Goal: Transaction & Acquisition: Obtain resource

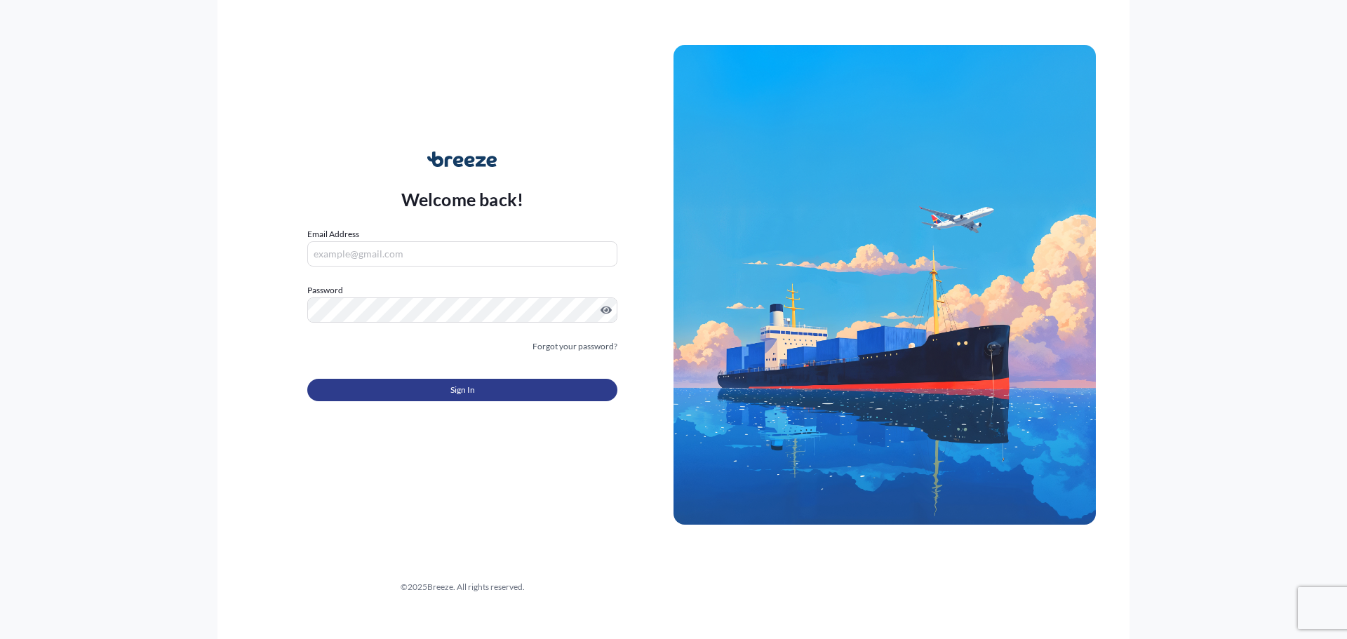
type input "[EMAIL_ADDRESS][DOMAIN_NAME][PERSON_NAME]"
click at [438, 391] on button "Sign In" at bounding box center [462, 390] width 310 height 22
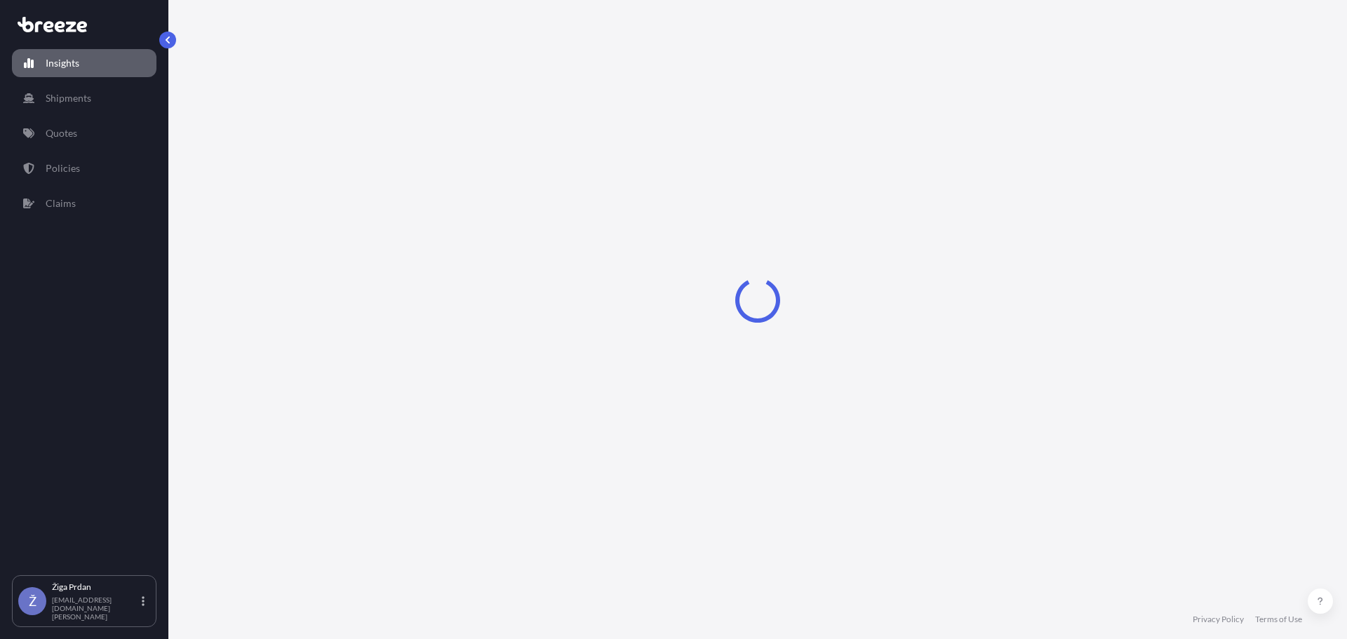
select select "2025"
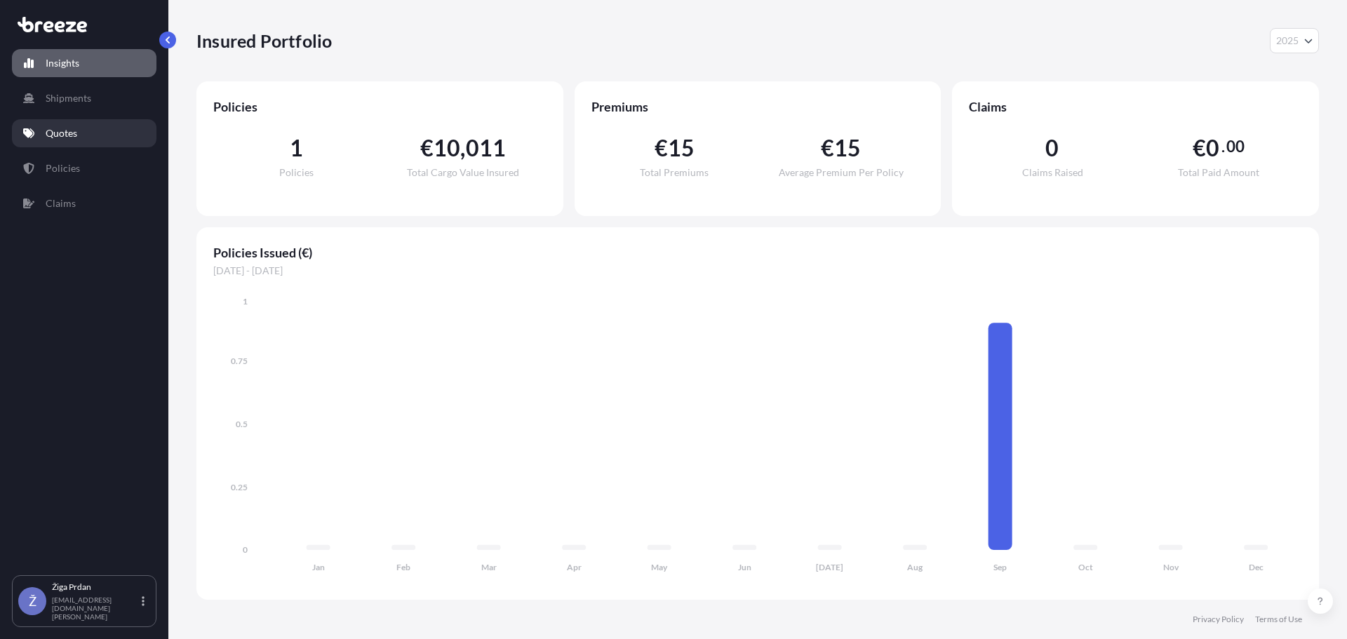
click at [86, 126] on link "Quotes" at bounding box center [84, 133] width 145 height 28
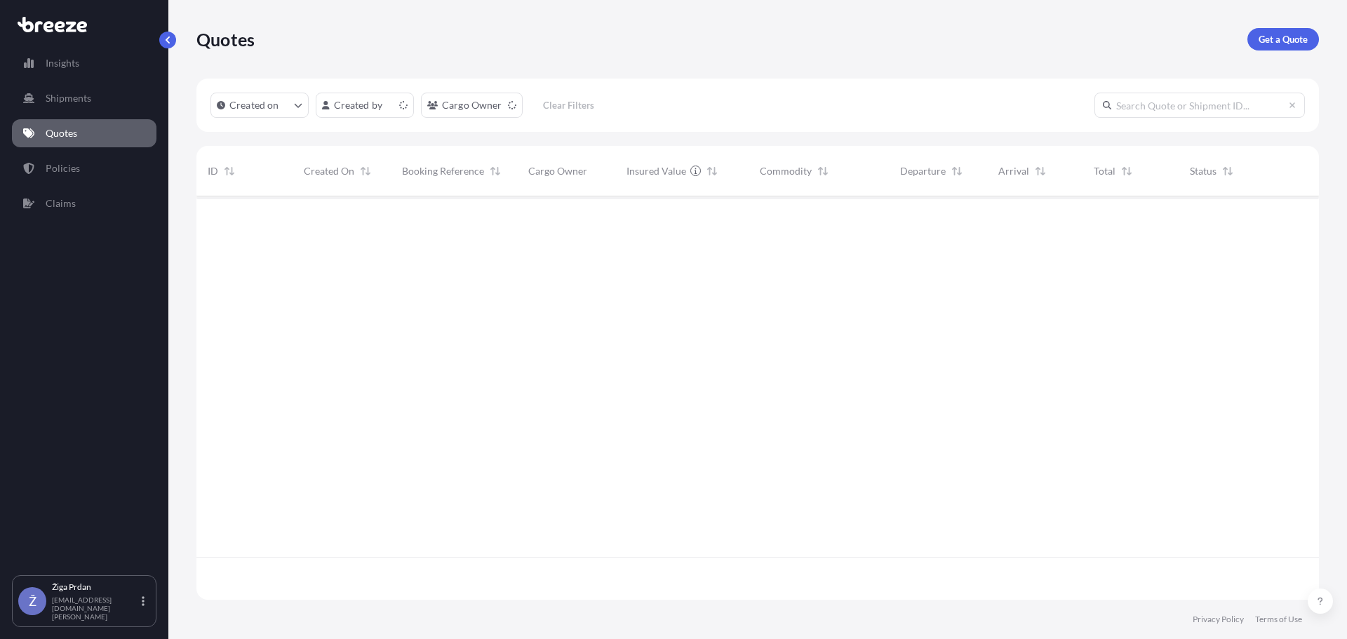
scroll to position [401, 1112]
click at [1279, 38] on p "Get a Quote" at bounding box center [1282, 39] width 49 height 14
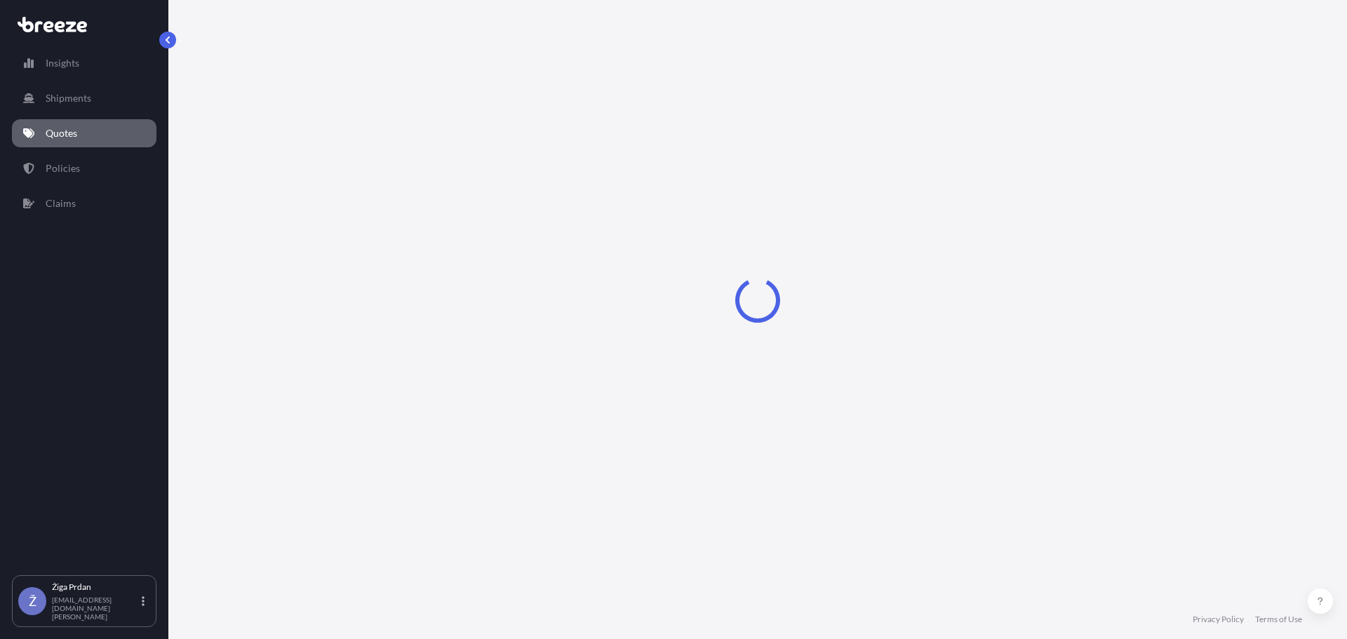
select select "Sea"
select select "1"
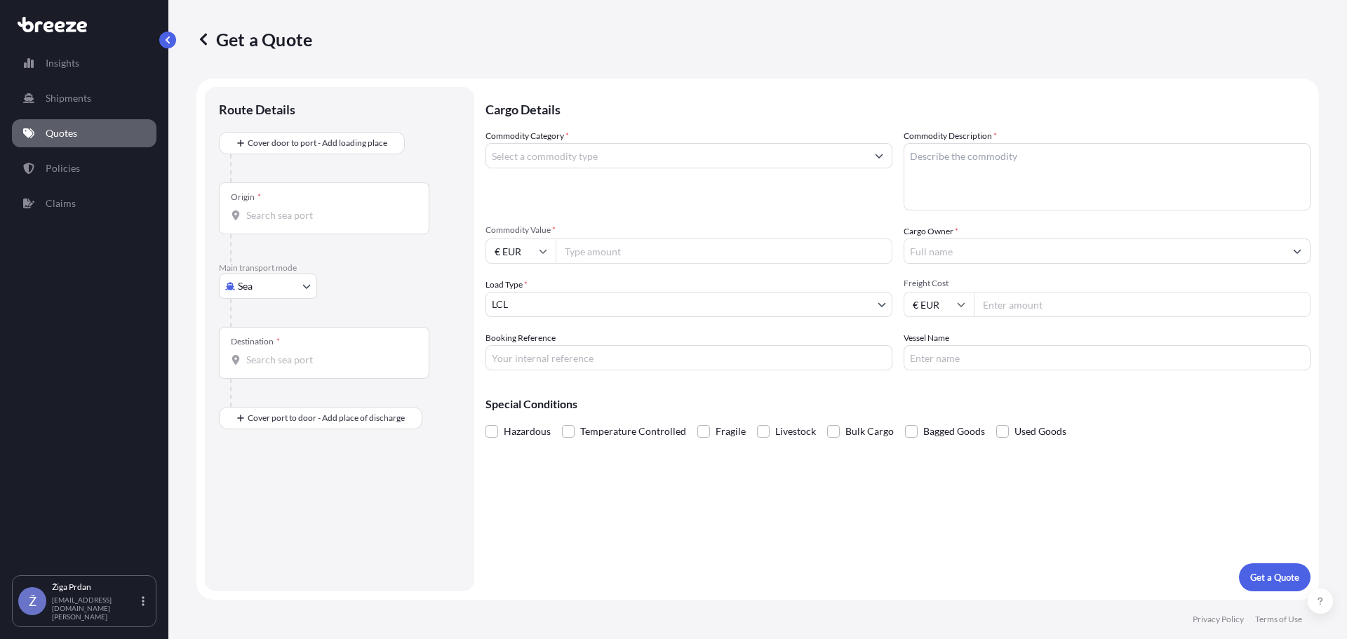
click at [282, 280] on body "Insights Shipments Quotes Policies Claims Ž Žiga Prdan [EMAIL_ADDRESS][DOMAIN_N…" at bounding box center [673, 319] width 1347 height 639
click at [266, 369] on span "Road" at bounding box center [257, 373] width 22 height 14
select select "Road"
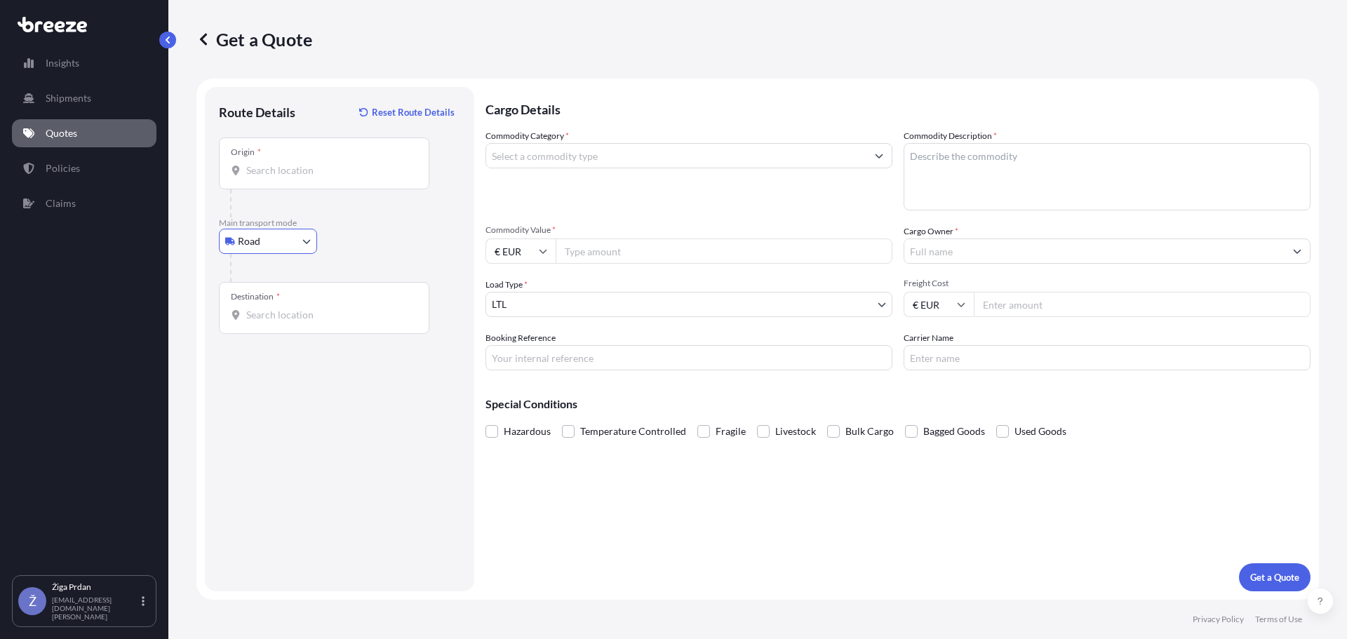
click at [307, 176] on input "Origin *" at bounding box center [329, 170] width 166 height 14
type input "Žalec, [GEOGRAPHIC_DATA]"
type input "[GEOGRAPHIC_DATA], [GEOGRAPHIC_DATA]"
click at [542, 147] on input "Commodity Category *" at bounding box center [676, 155] width 380 height 25
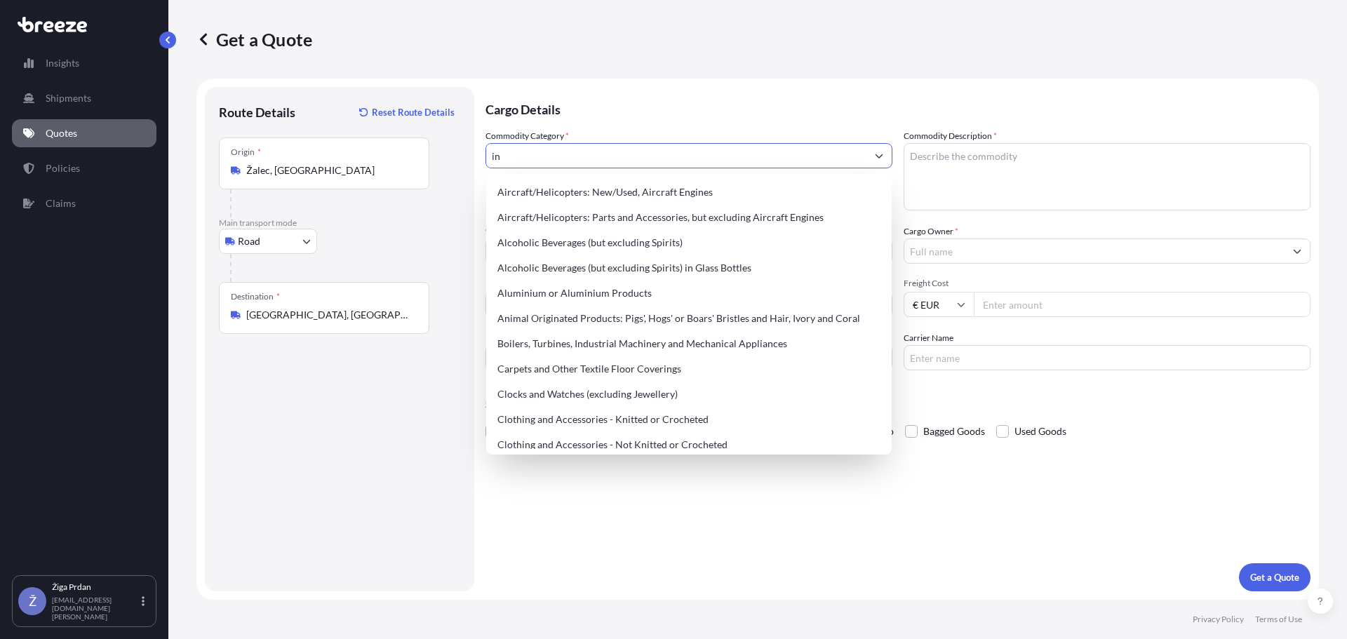
type input "i"
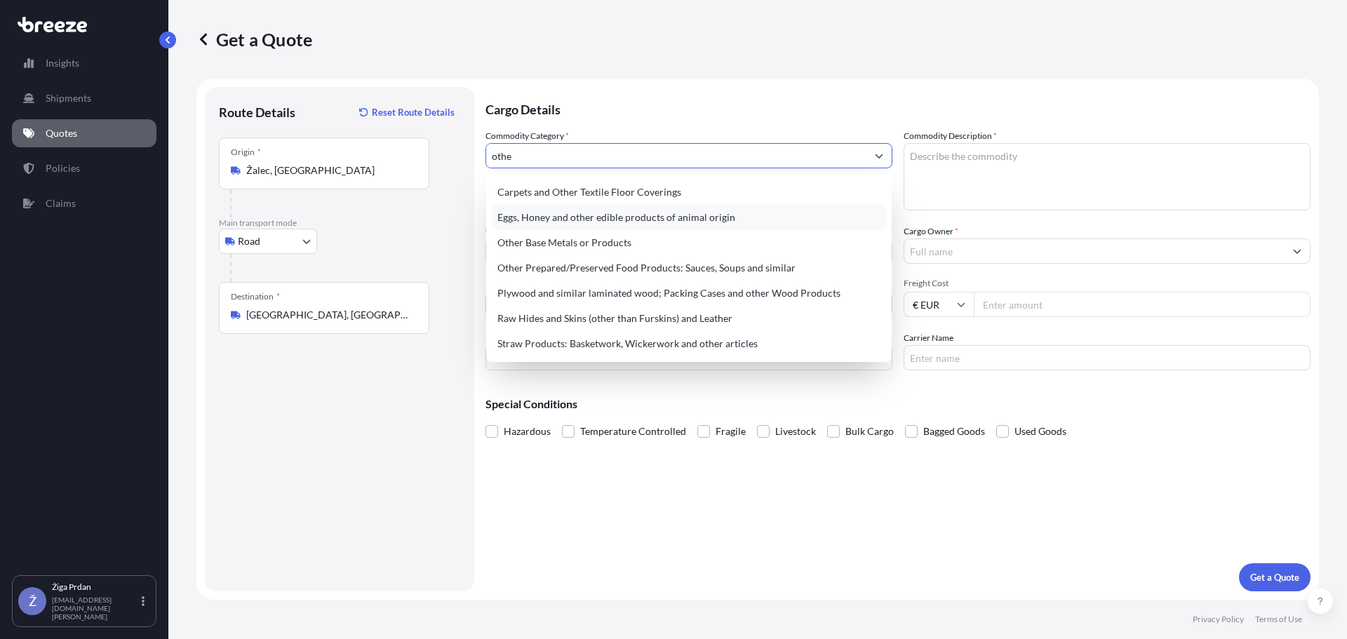
type input "other"
drag, startPoint x: 637, startPoint y: 161, endPoint x: 337, endPoint y: 169, distance: 299.6
click at [333, 172] on form "Route Details Reset Route Details Place of loading Road Road Rail Origin * Žale…" at bounding box center [757, 339] width 1122 height 521
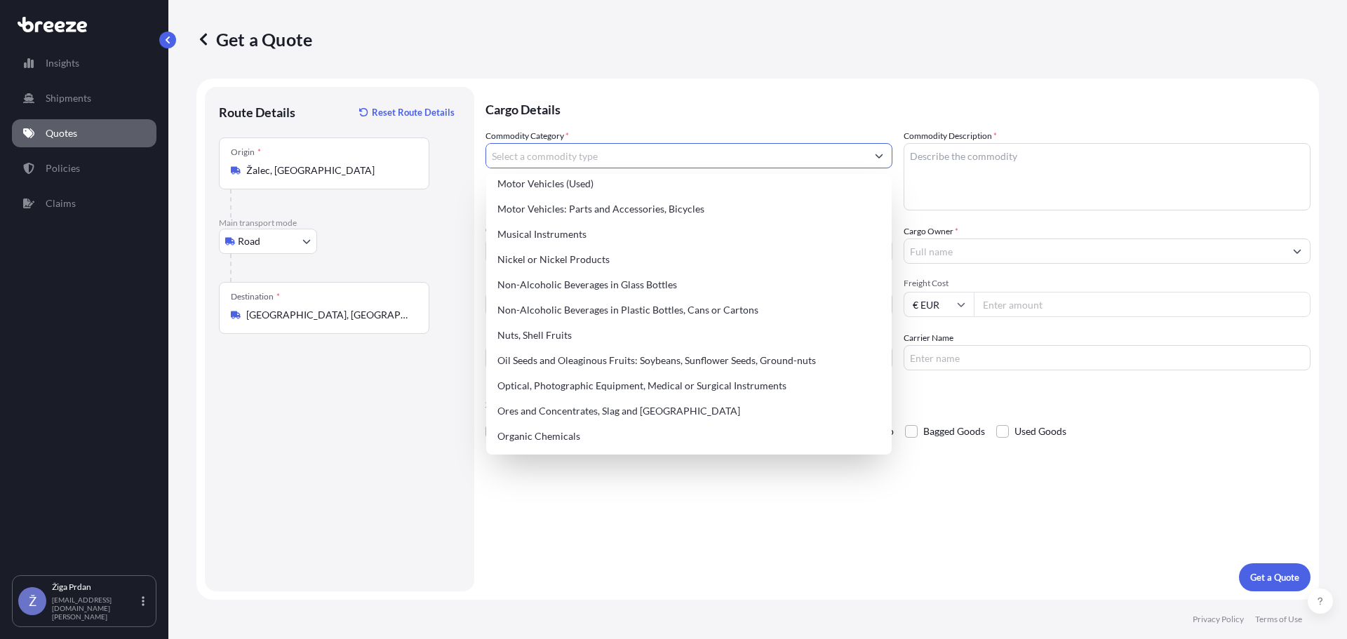
scroll to position [2079, 0]
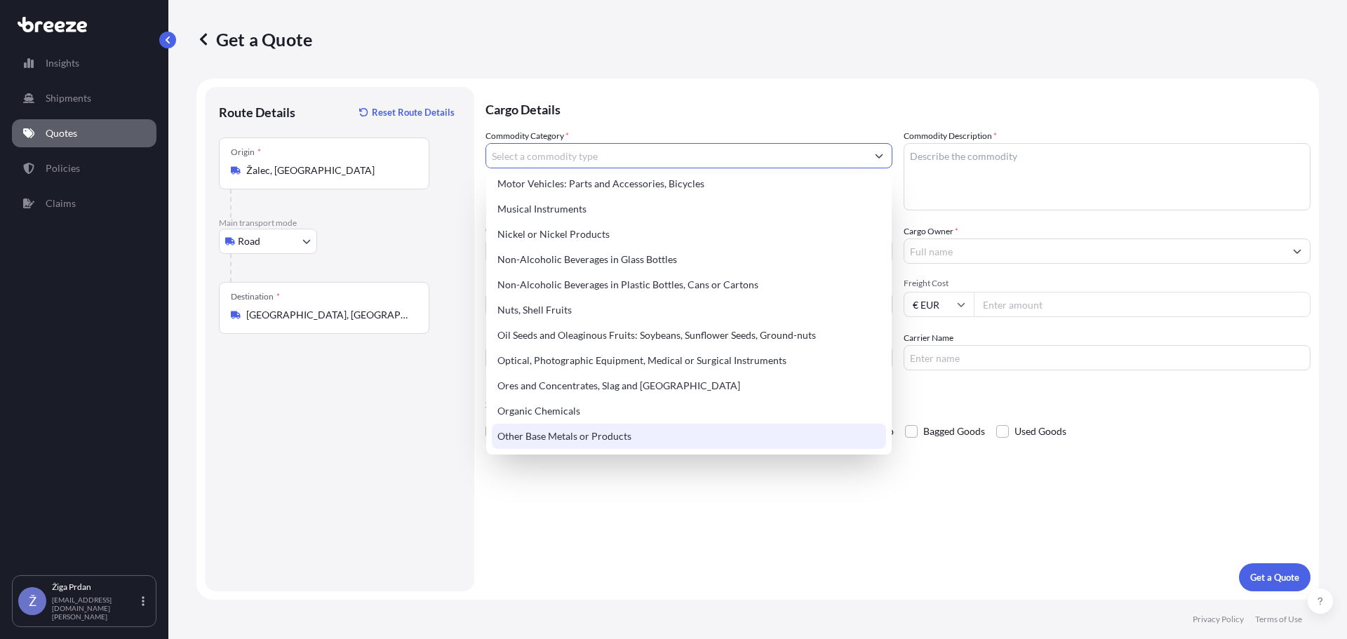
type input "Other Base Metals or Products"
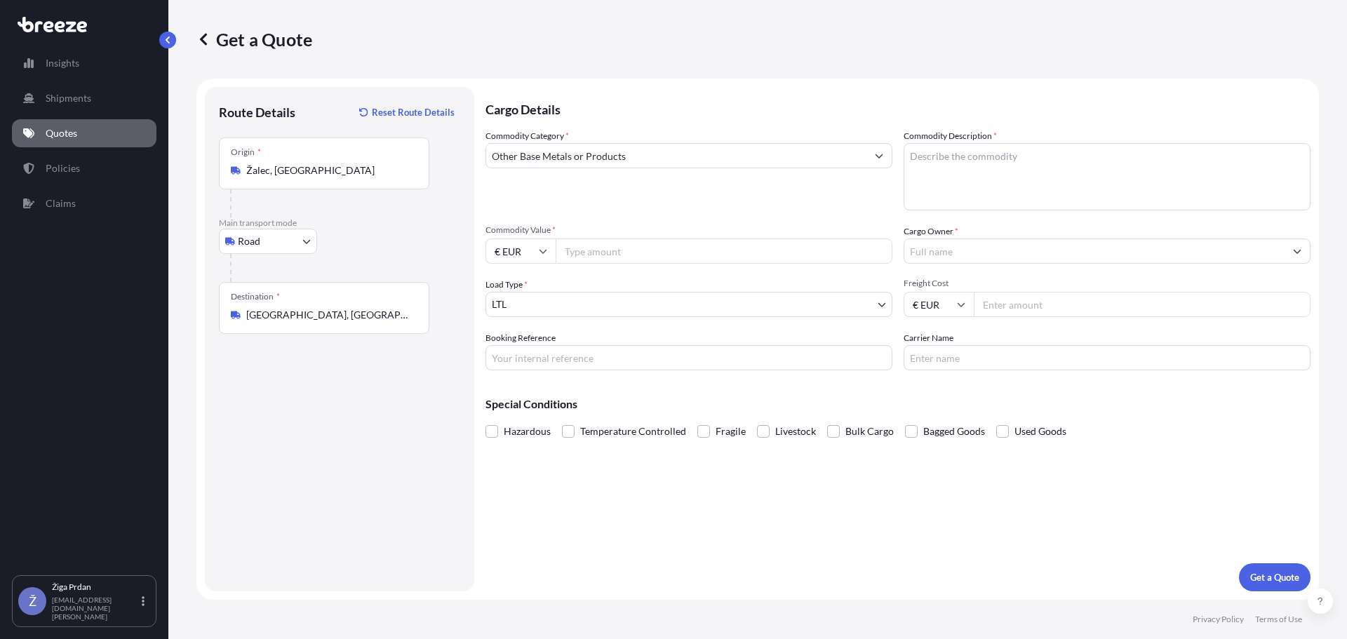
click at [648, 252] on input "Commodity Value *" at bounding box center [724, 251] width 337 height 25
type input "40000"
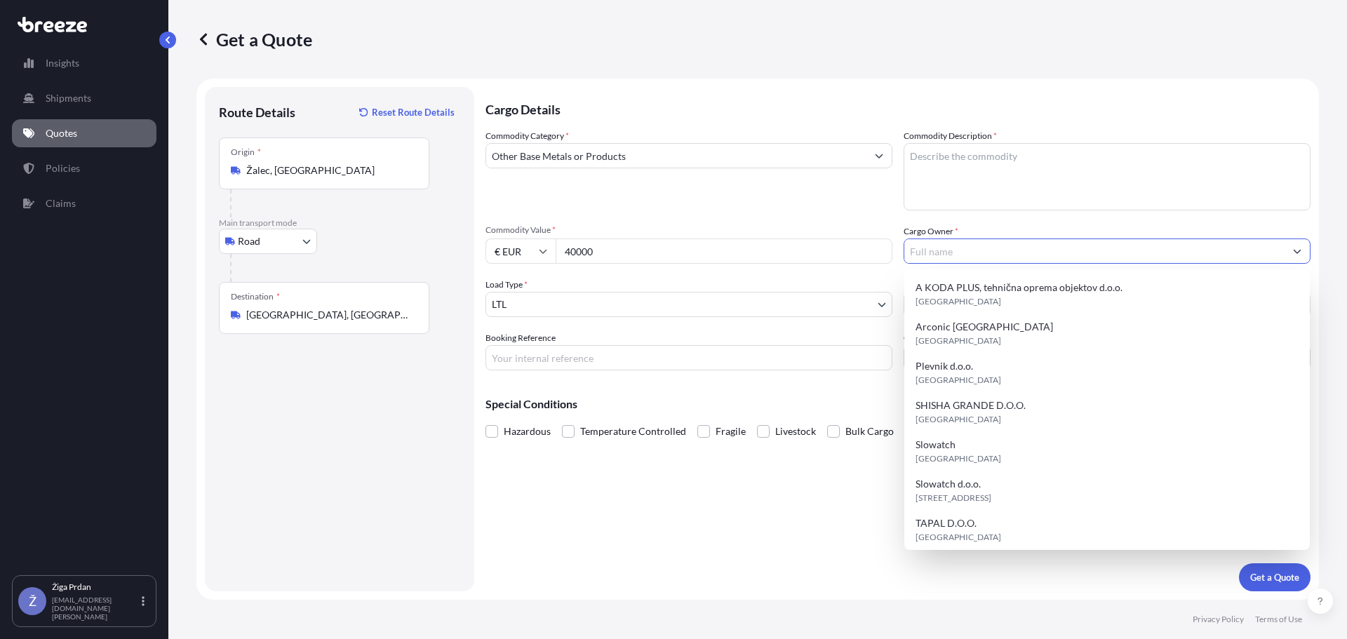
click at [939, 173] on textarea "Commodity Description *" at bounding box center [1107, 176] width 407 height 67
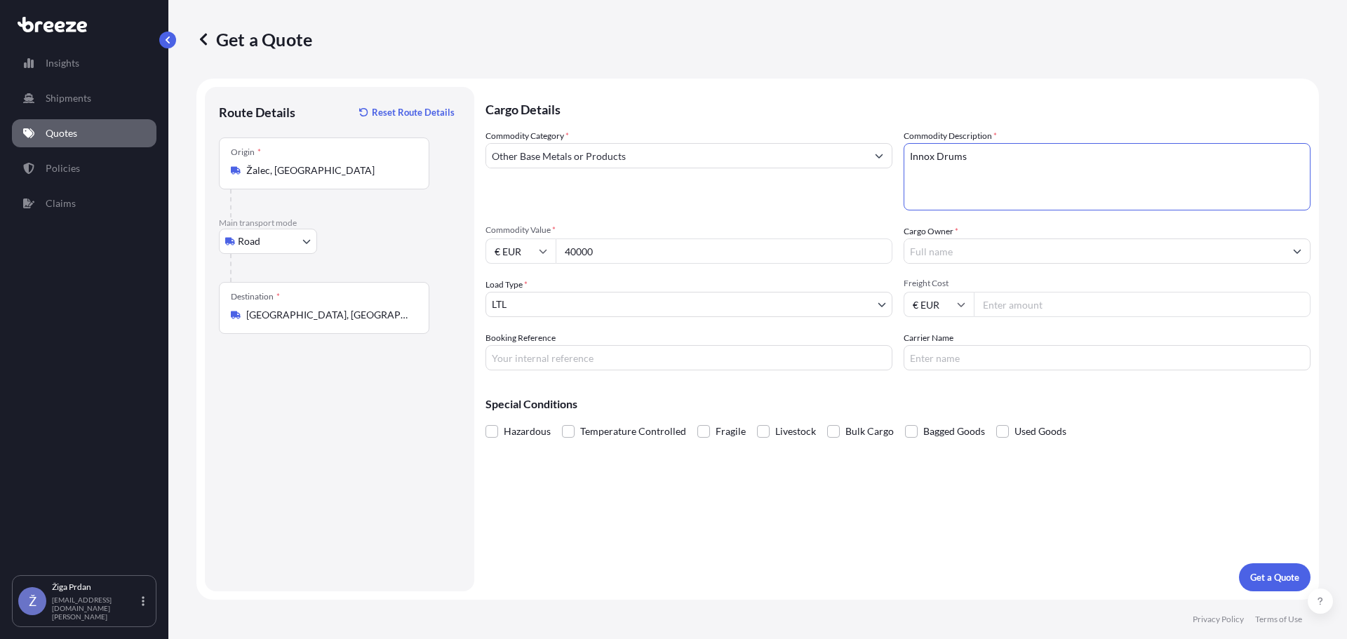
type textarea "Innox Drums"
click at [1091, 264] on div "Commodity Category * Other Base Metals or Products Commodity Description * Inno…" at bounding box center [897, 249] width 825 height 241
click at [1091, 253] on input "Cargo Owner *" at bounding box center [1094, 251] width 380 height 25
type input "Zottel"
click at [627, 302] on body "Insights Shipments Quotes Policies Claims Ž Žiga Prdan [EMAIL_ADDRESS][DOMAIN_N…" at bounding box center [673, 319] width 1347 height 639
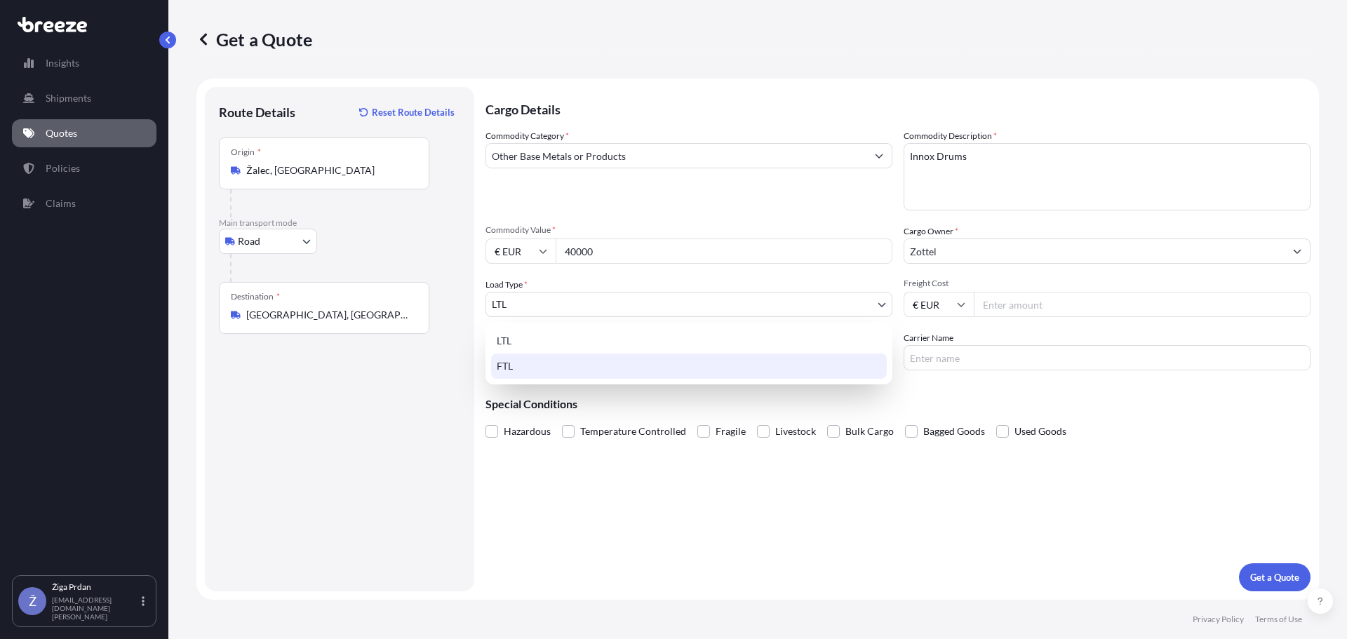
click at [519, 368] on div "FTL" at bounding box center [689, 366] width 396 height 25
select select "2"
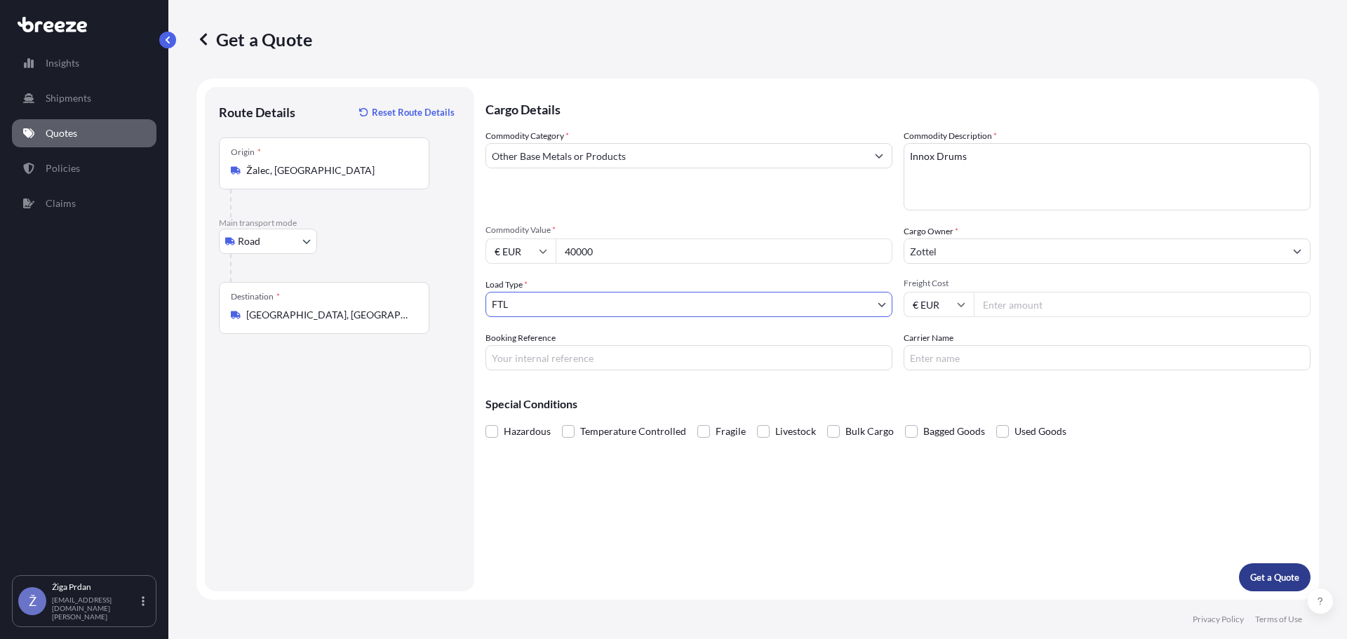
click at [1279, 567] on button "Get a Quote" at bounding box center [1275, 577] width 72 height 28
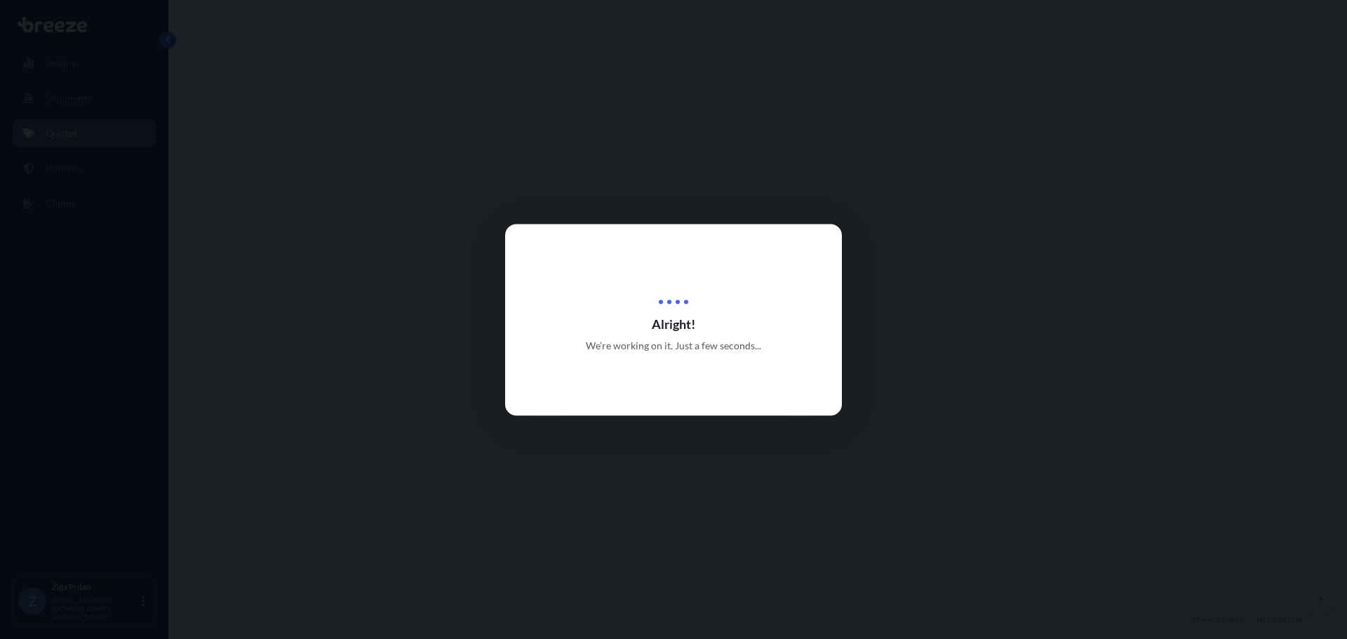
select select "Road"
select select "2"
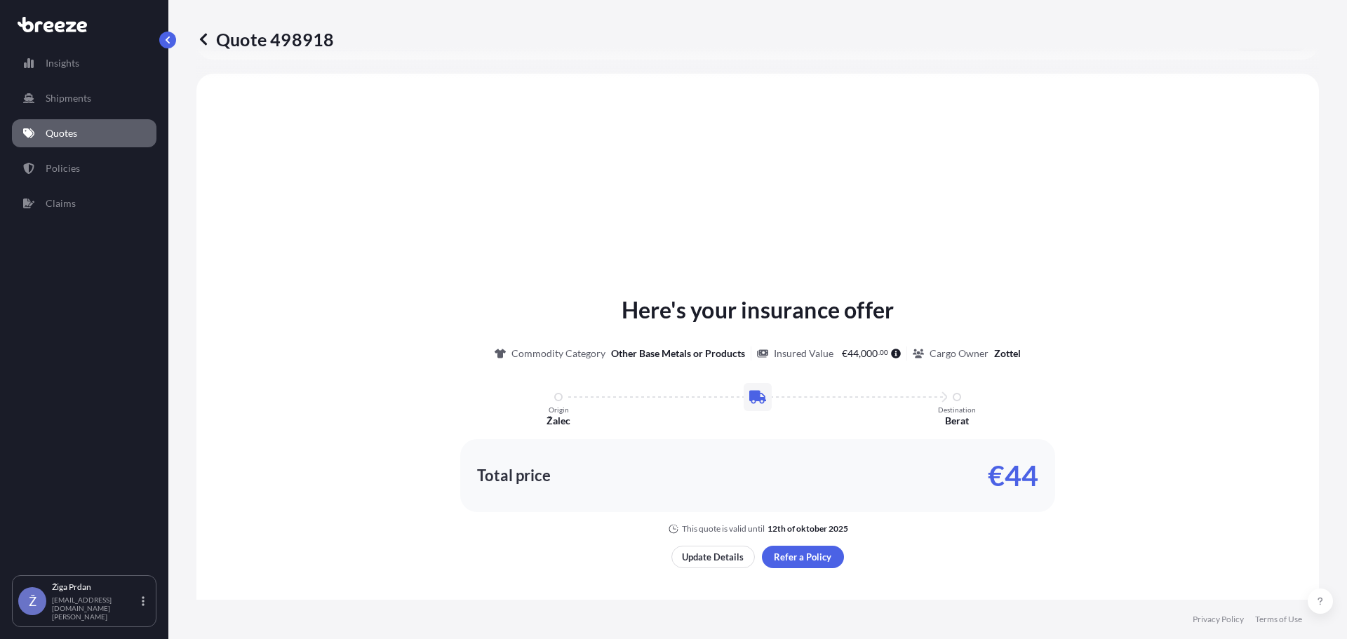
scroll to position [422, 0]
